Goal: Transaction & Acquisition: Purchase product/service

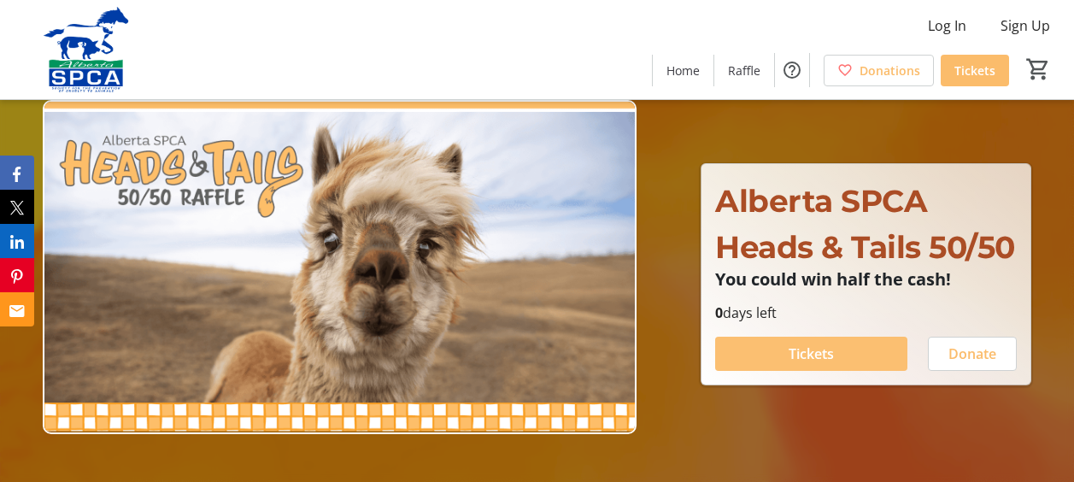
click at [808, 364] on span "Tickets" at bounding box center [811, 354] width 45 height 21
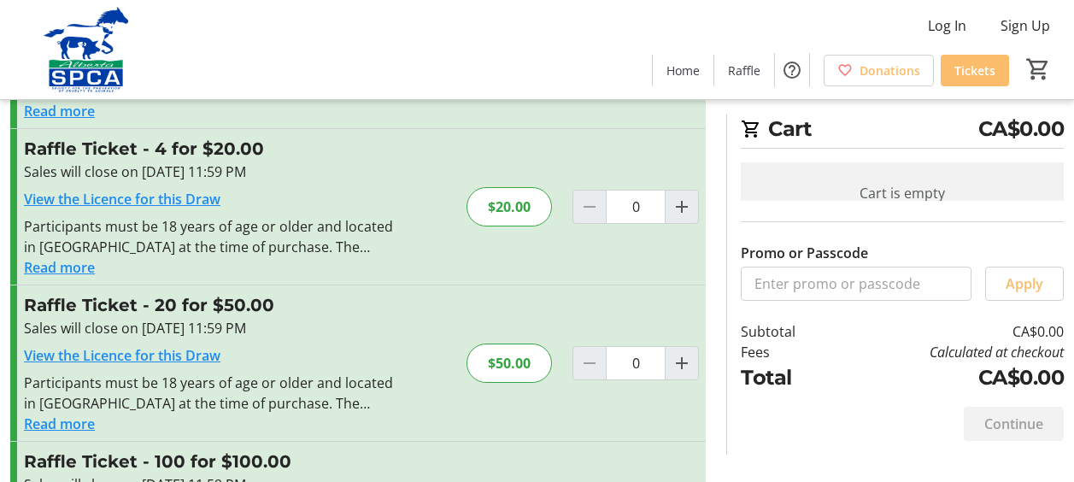
scroll to position [171, 0]
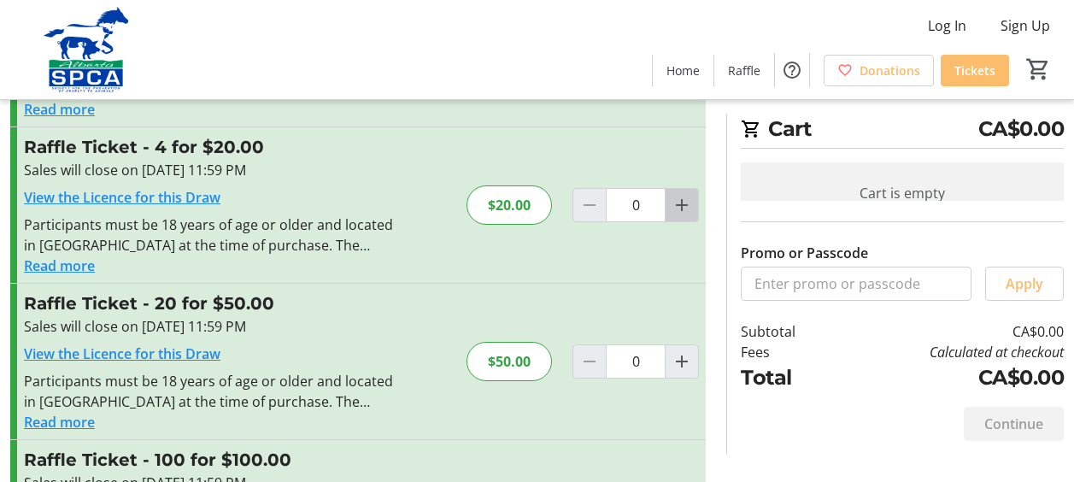
click at [683, 203] on mat-icon "Increment by one" at bounding box center [682, 205] width 21 height 21
type input "1"
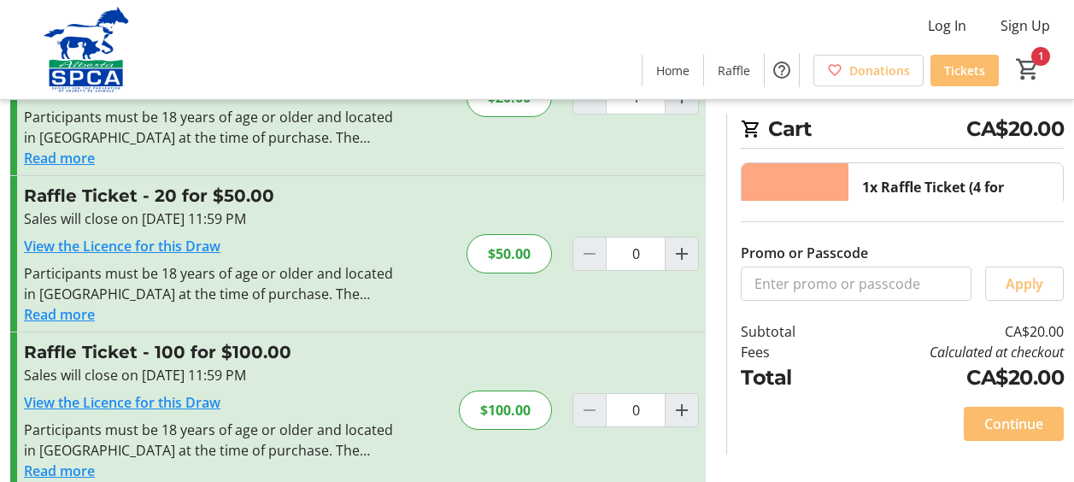
scroll to position [305, 0]
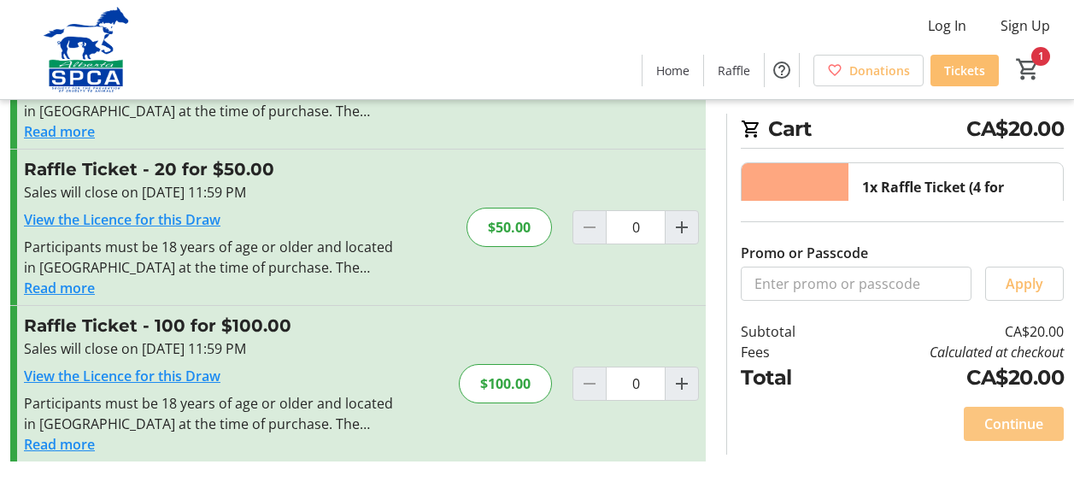
click at [1012, 425] on span "Continue" at bounding box center [1014, 424] width 59 height 21
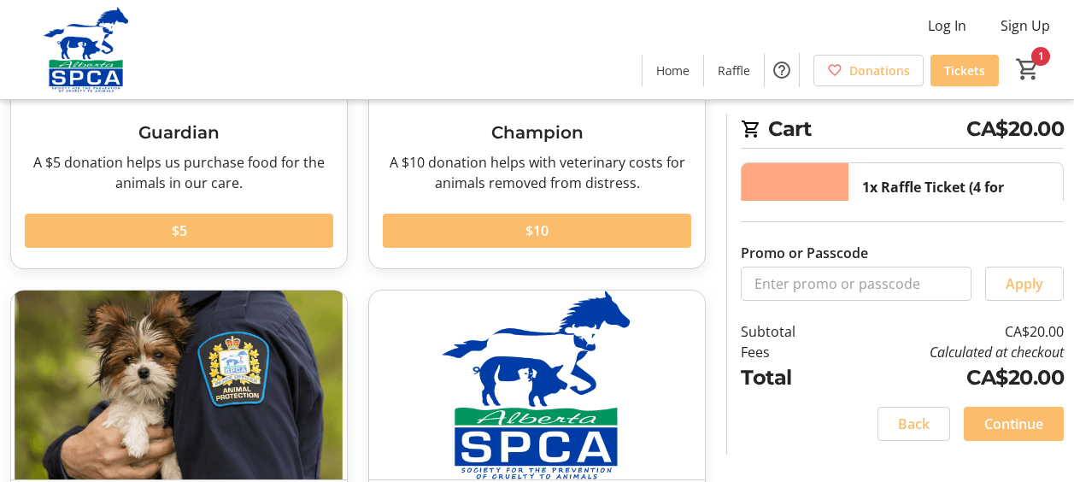
scroll to position [223, 0]
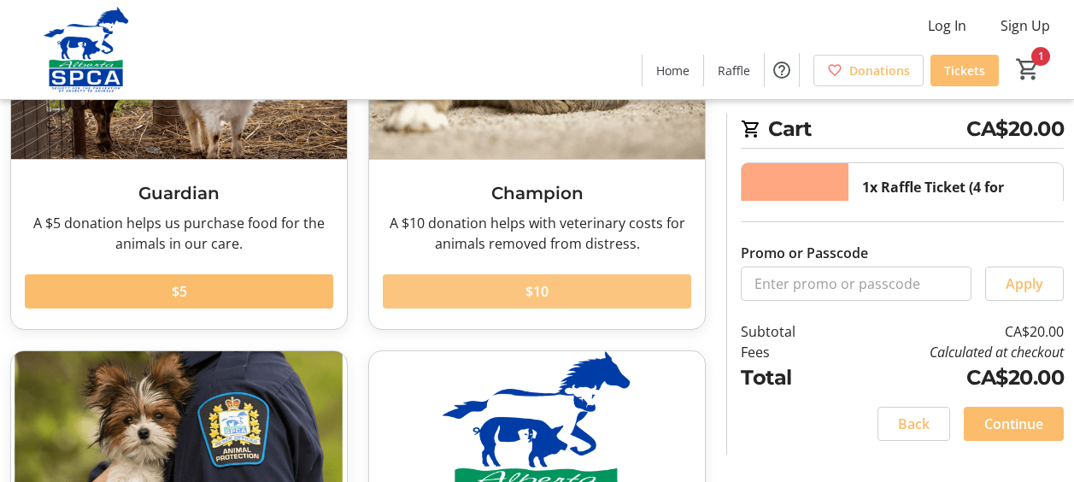
click at [548, 287] on span "$10" at bounding box center [537, 291] width 23 height 21
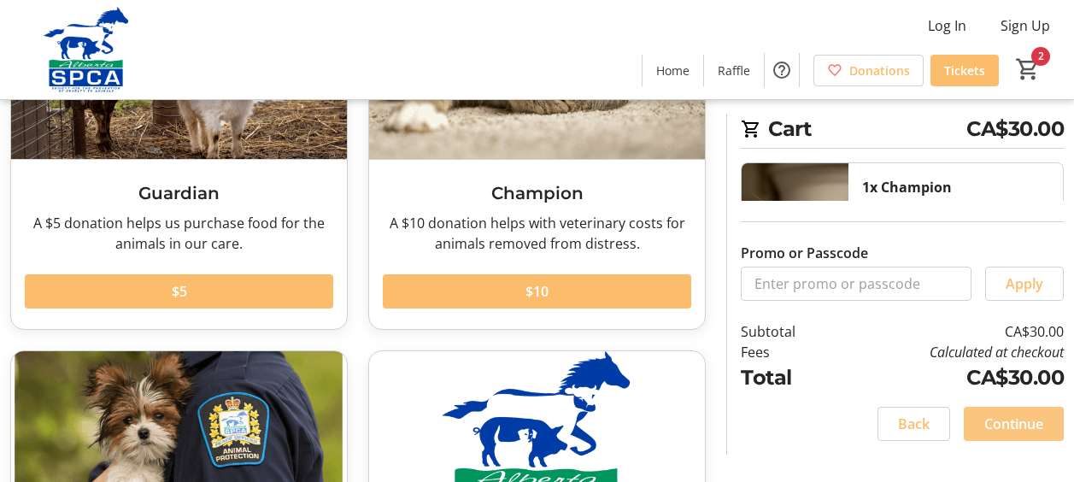
click at [1002, 426] on span "Continue" at bounding box center [1014, 424] width 59 height 21
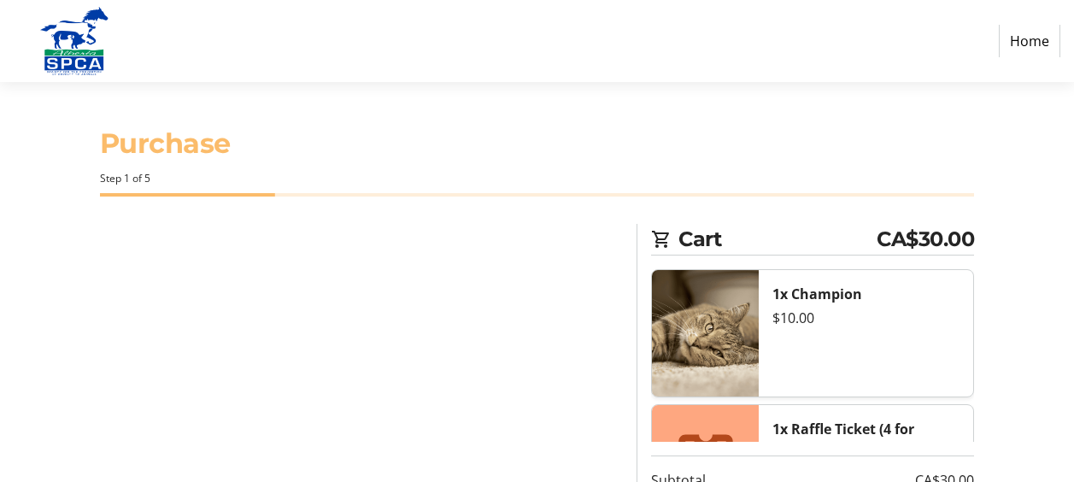
select select "CA"
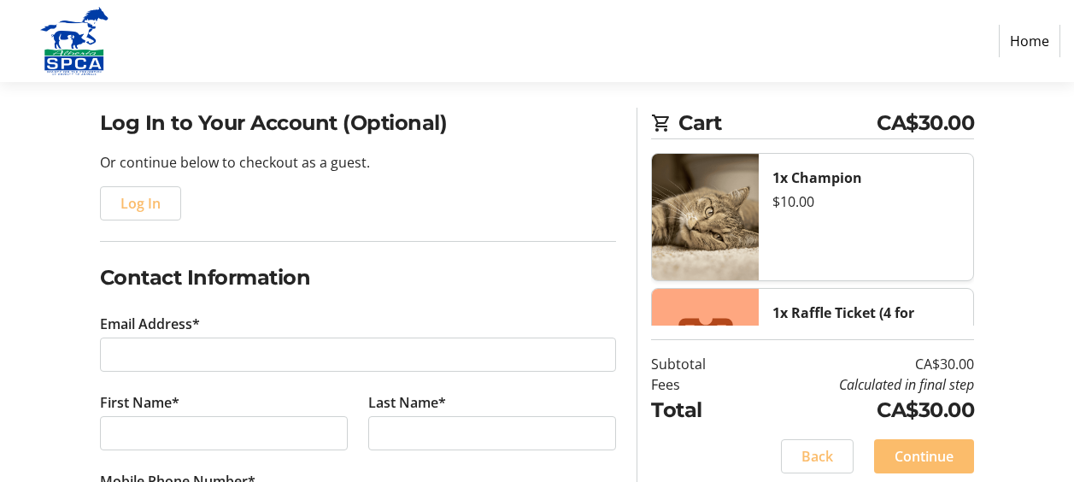
scroll to position [171, 0]
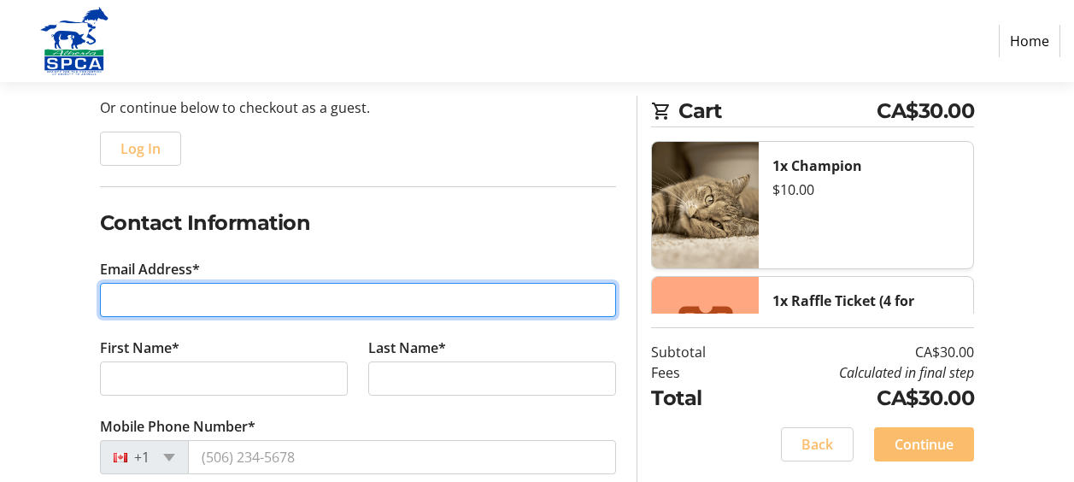
click at [245, 299] on input "Email Address*" at bounding box center [358, 300] width 517 height 34
type input "[PERSON_NAME][EMAIL_ADDRESS][DOMAIN_NAME]"
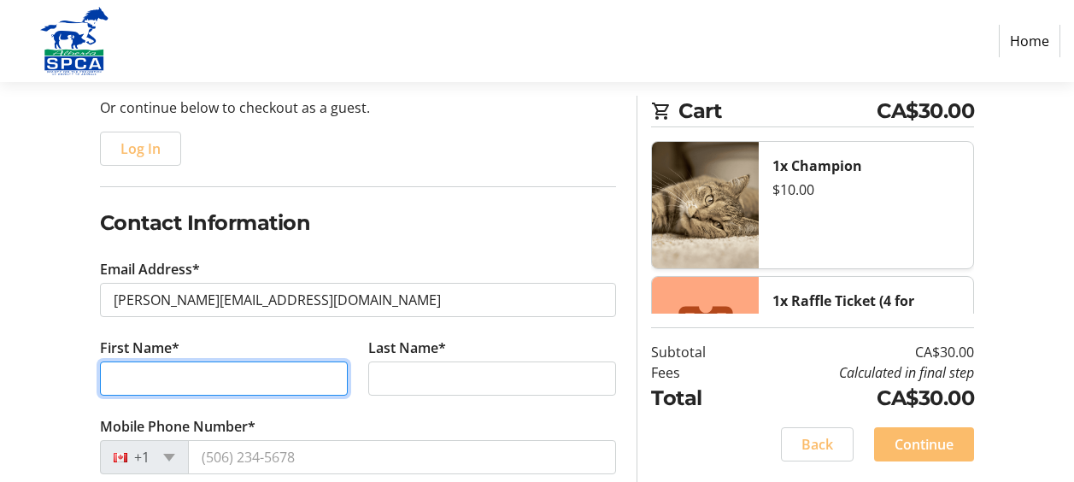
type input "[PERSON_NAME]"
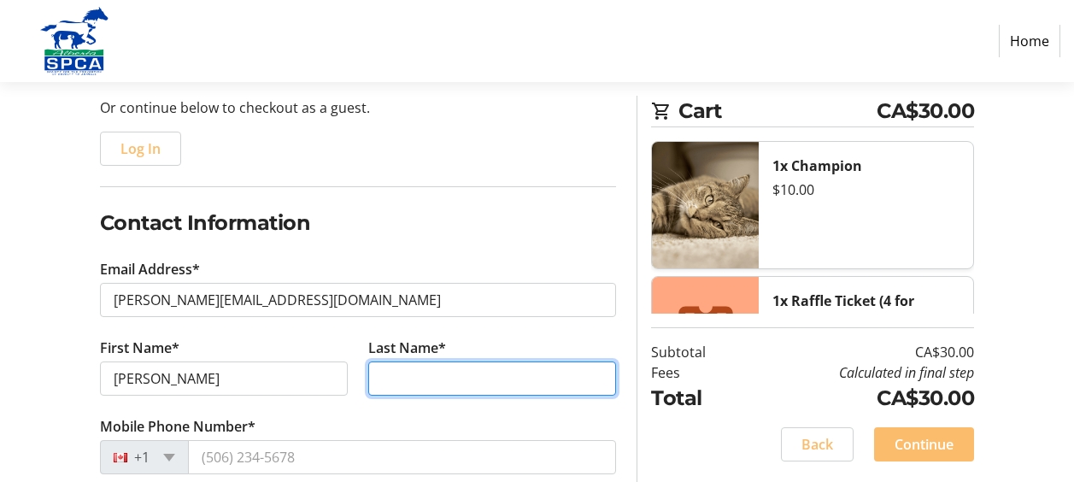
type input "[PERSON_NAME]"
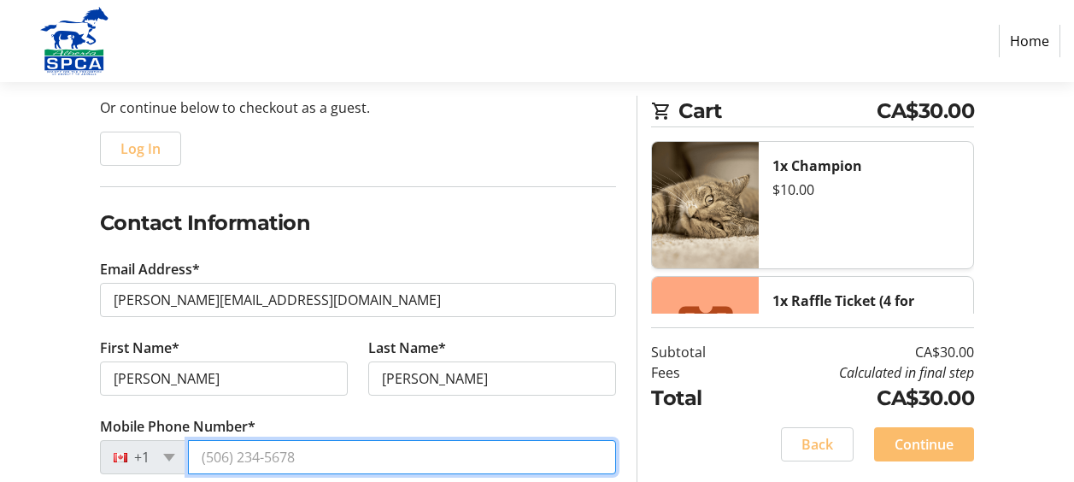
type input "[PHONE_NUMBER]"
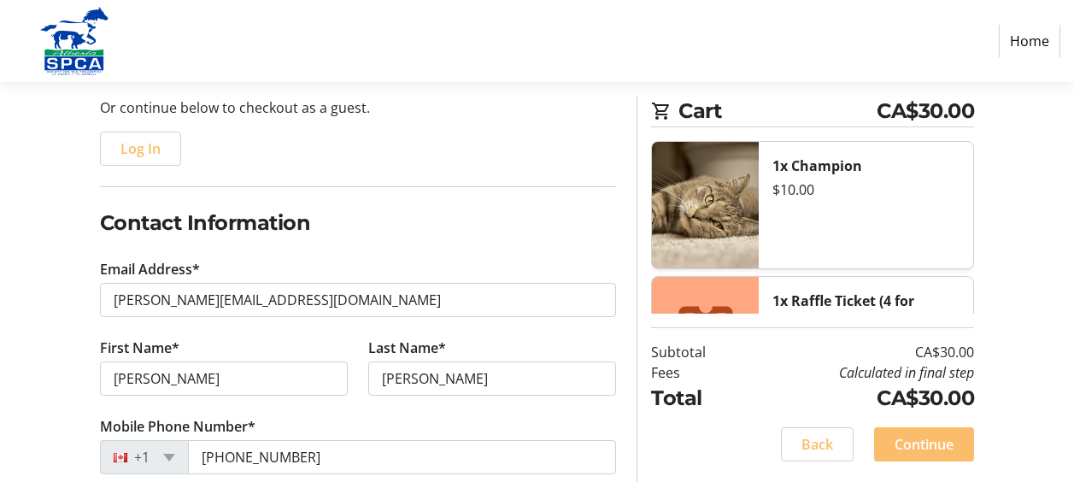
type input "[STREET_ADDRESS] South"
type input "Lethbridge"
select select "AB"
type input "T1K 3K4"
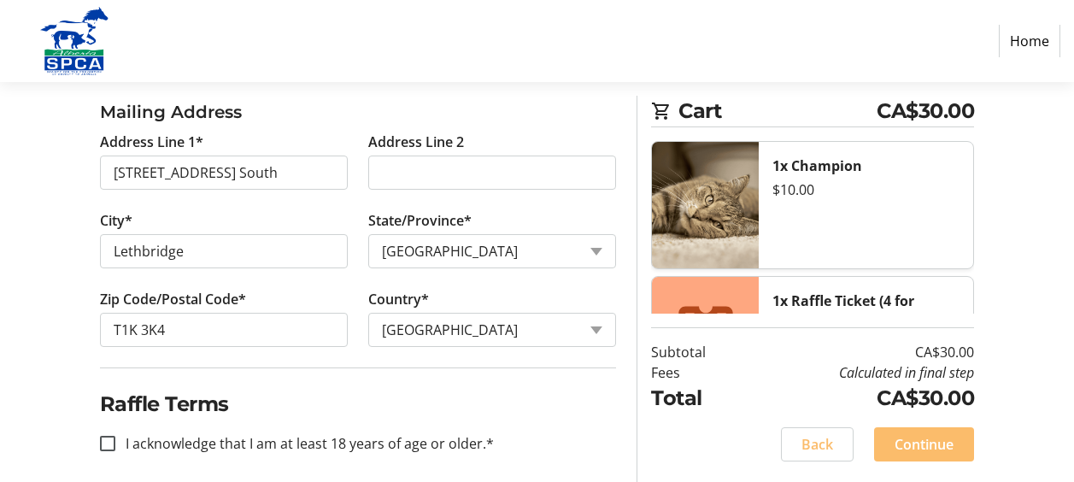
scroll to position [601, 0]
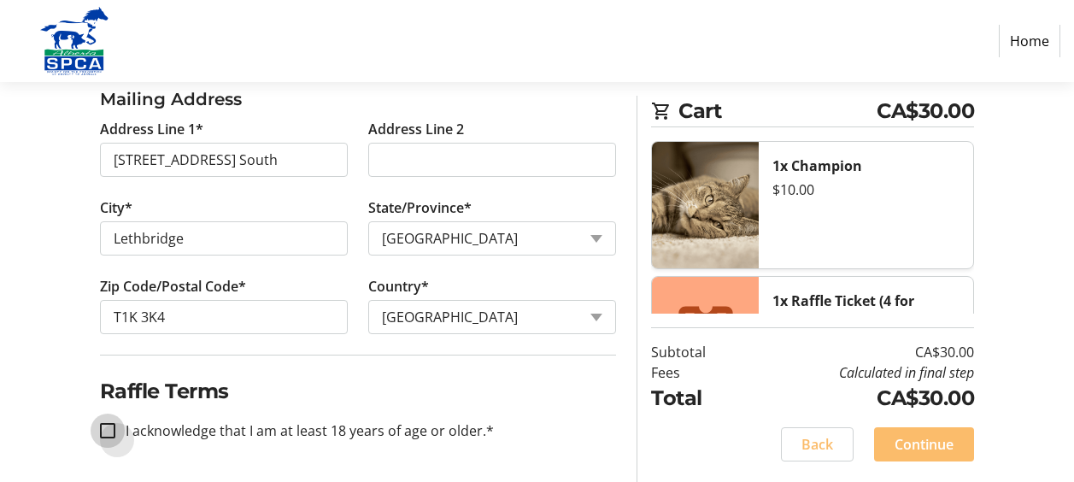
click at [109, 431] on input "I acknowledge that I am at least 18 years of age or older.*" at bounding box center [107, 430] width 15 height 15
checkbox input "true"
click at [915, 442] on span "Continue" at bounding box center [924, 444] width 59 height 21
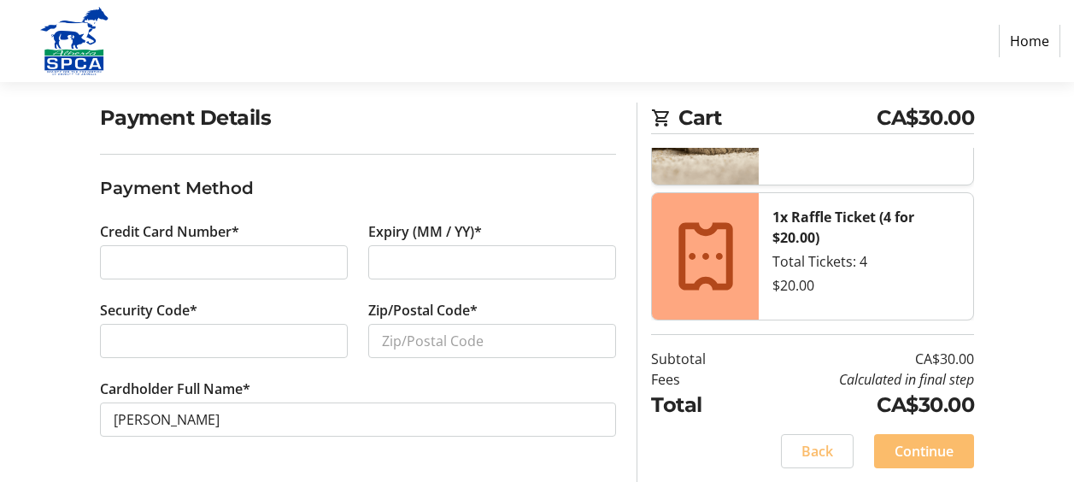
scroll to position [128, 0]
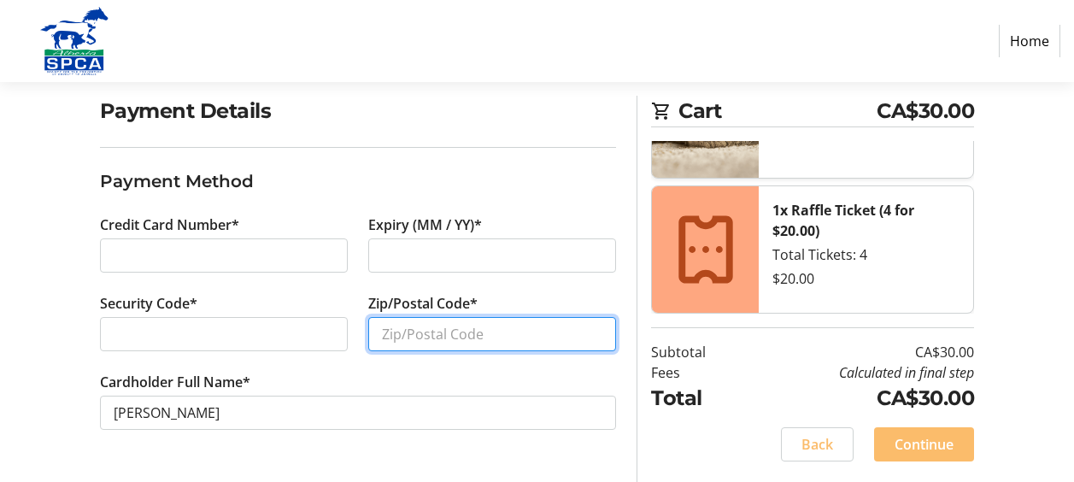
click at [498, 335] on input "Zip/Postal Code*" at bounding box center [492, 334] width 248 height 34
type input "t1k 3k4"
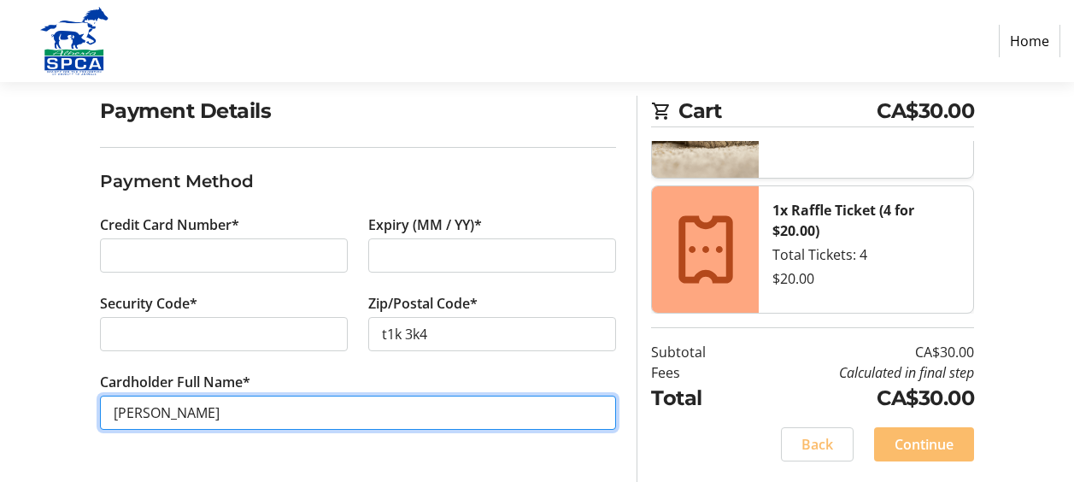
click at [204, 414] on input "[PERSON_NAME]" at bounding box center [358, 413] width 517 height 34
type input "[PERSON_NAME]"
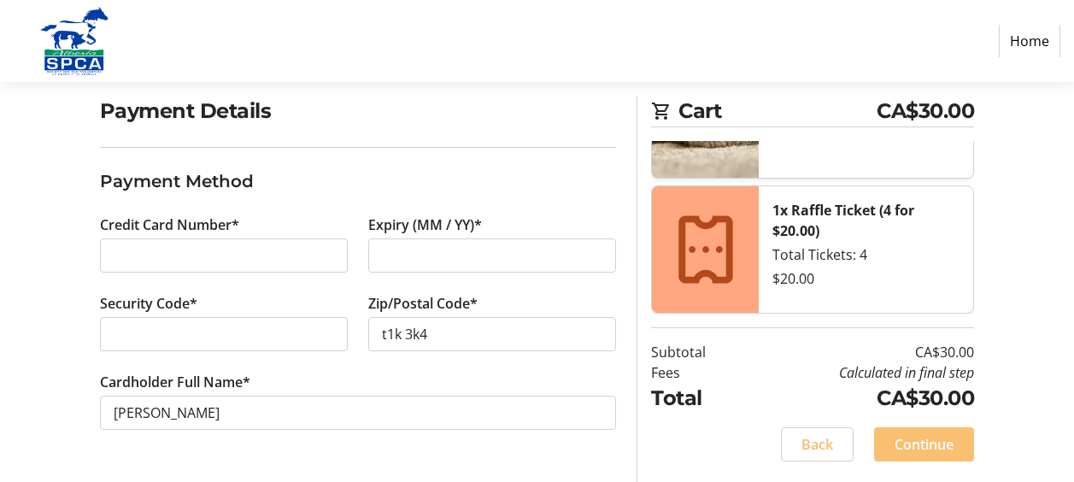
click at [925, 439] on span "Continue" at bounding box center [924, 444] width 59 height 21
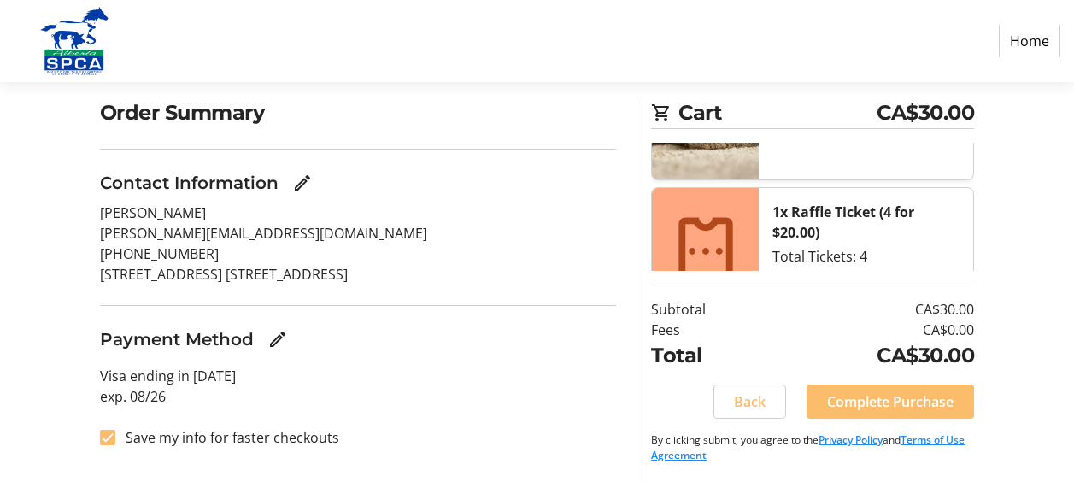
scroll to position [128, 0]
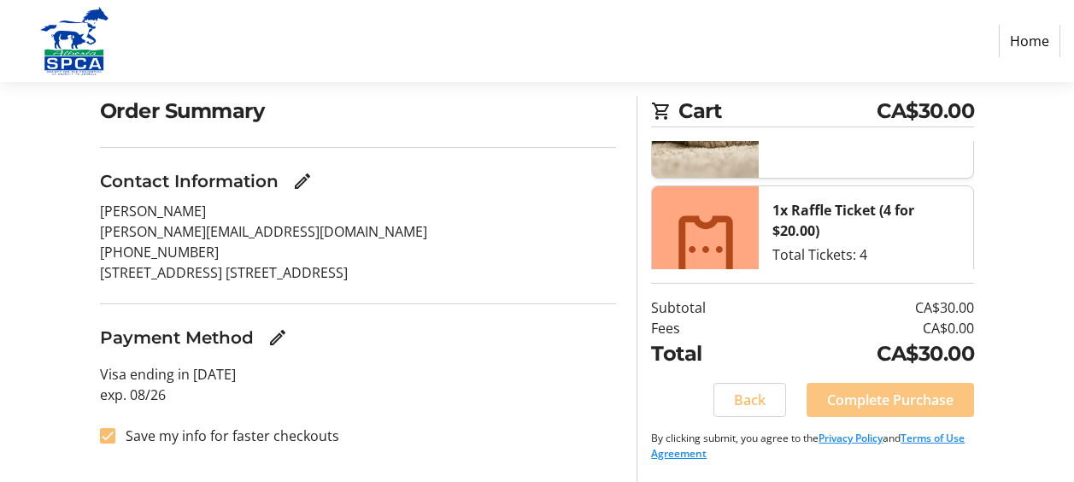
click at [869, 400] on span "Complete Purchase" at bounding box center [890, 400] width 126 height 21
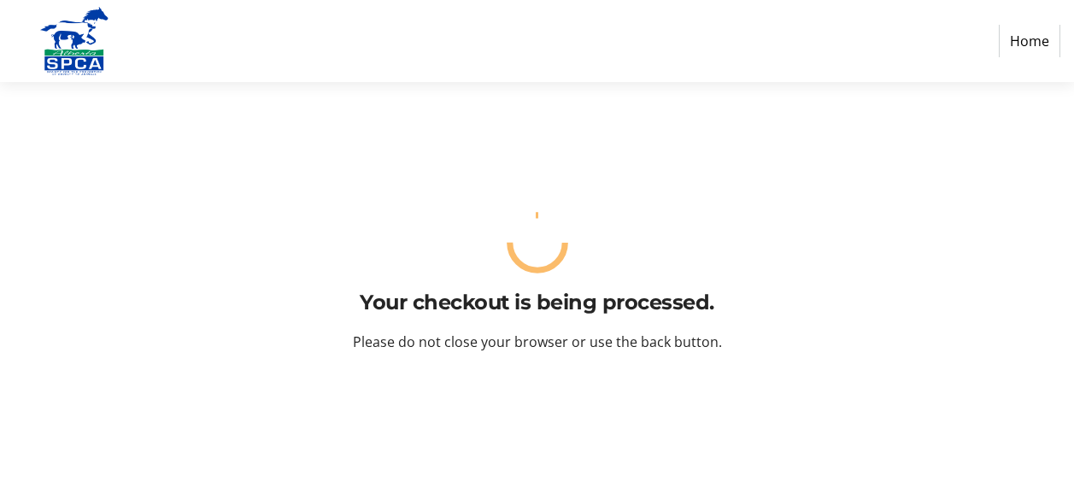
scroll to position [0, 0]
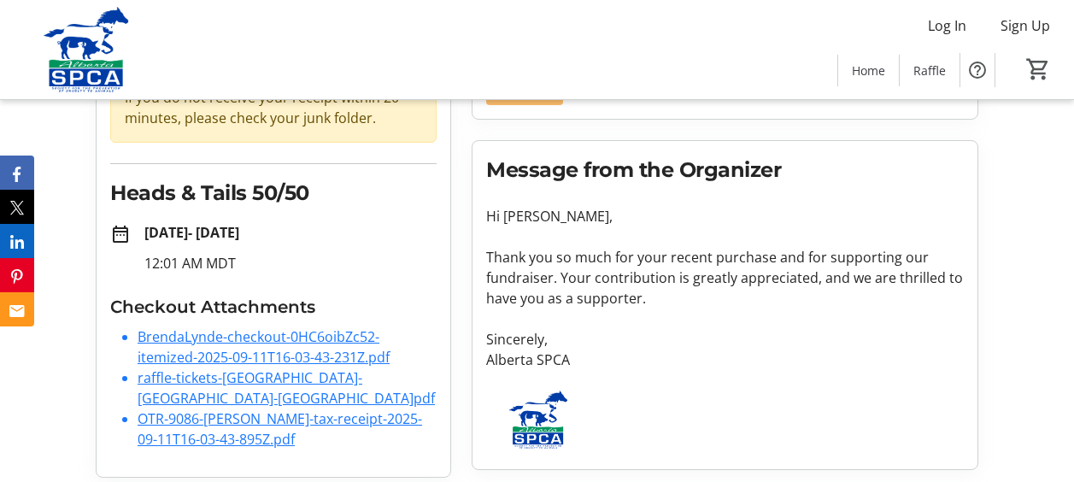
scroll to position [193, 0]
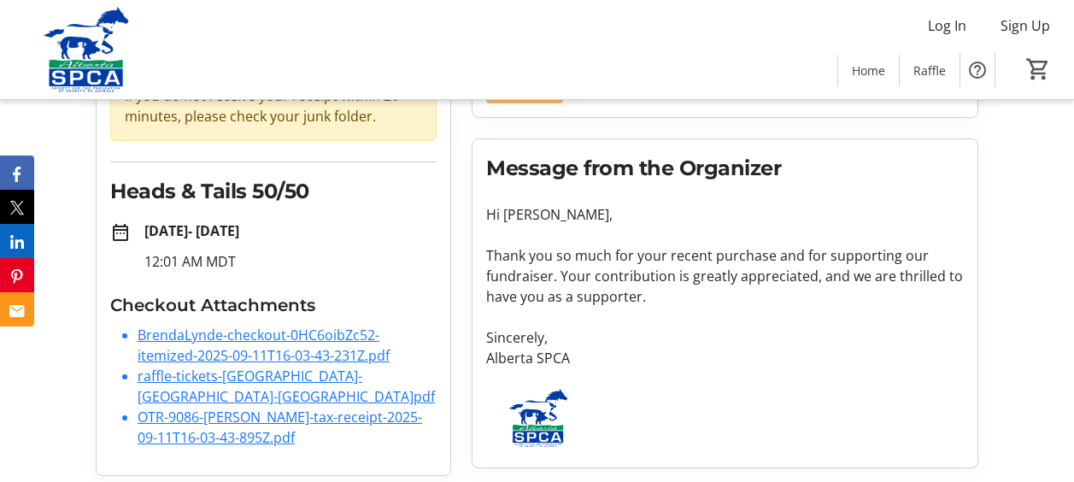
click at [276, 408] on link "OTR-9086-[PERSON_NAME]-tax-receipt-2025-09-11T16-03-43-895Z.pdf" at bounding box center [280, 427] width 285 height 39
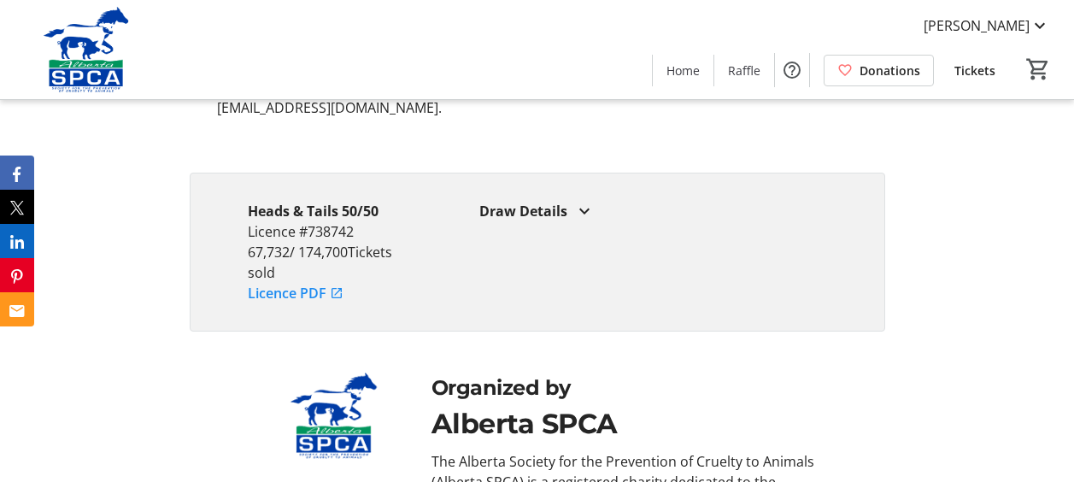
scroll to position [3333, 0]
